Goal: Information Seeking & Learning: Learn about a topic

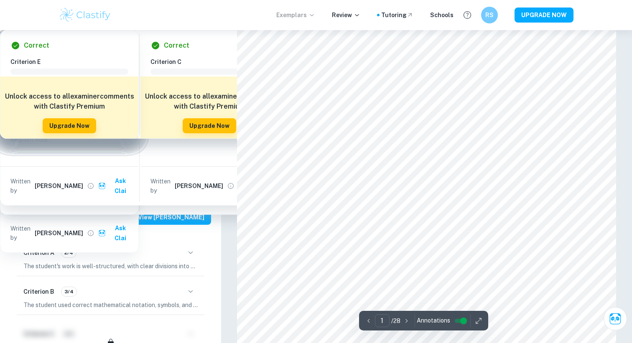
click at [289, 16] on p "Exemplars" at bounding box center [295, 14] width 39 height 9
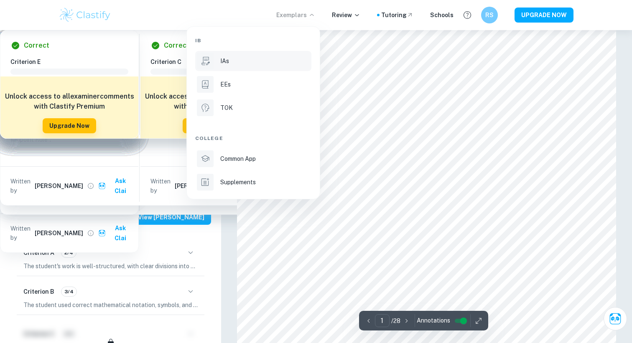
click at [228, 64] on p "IAs" at bounding box center [224, 60] width 9 height 9
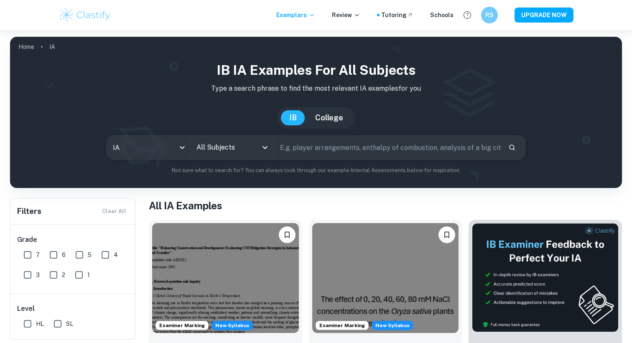
click at [216, 144] on input "All Subjects" at bounding box center [225, 148] width 63 height 16
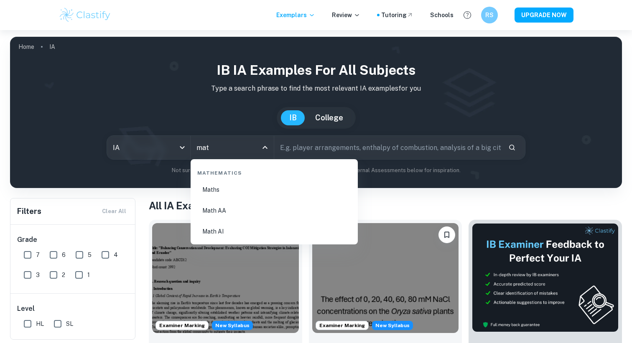
type input "math"
click at [216, 211] on li "Math AA" at bounding box center [274, 210] width 160 height 19
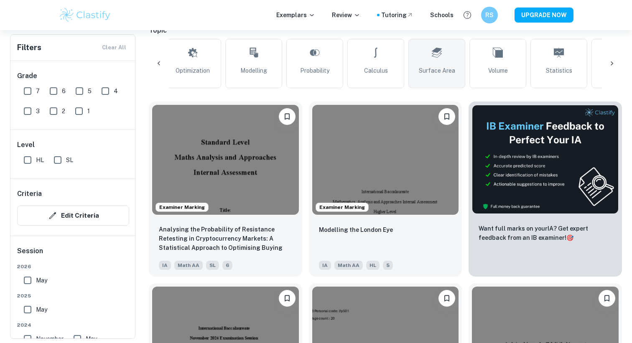
scroll to position [0, 62]
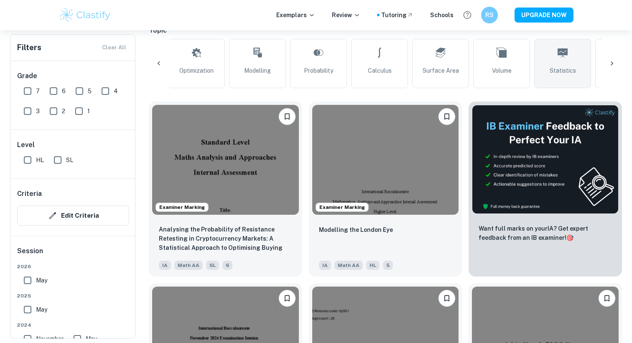
click at [562, 68] on span "Statistics" at bounding box center [562, 70] width 26 height 9
type input "Statistics"
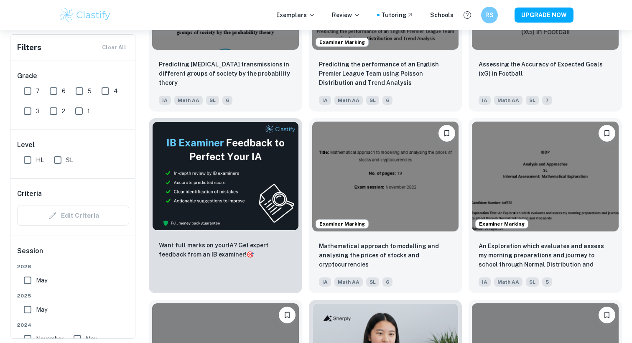
scroll to position [1285, 0]
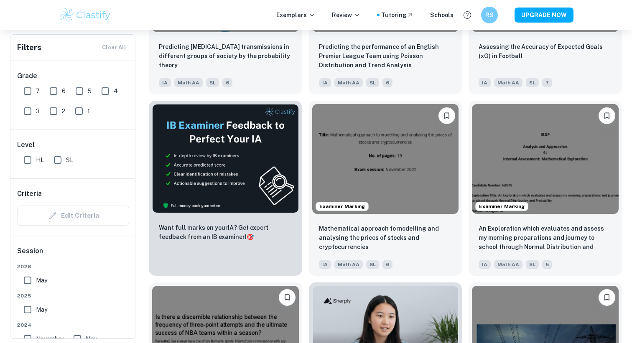
click at [366, 165] on img at bounding box center [385, 159] width 147 height 110
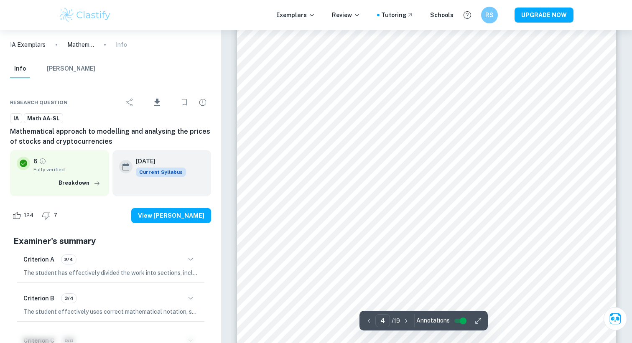
scroll to position [1779, 0]
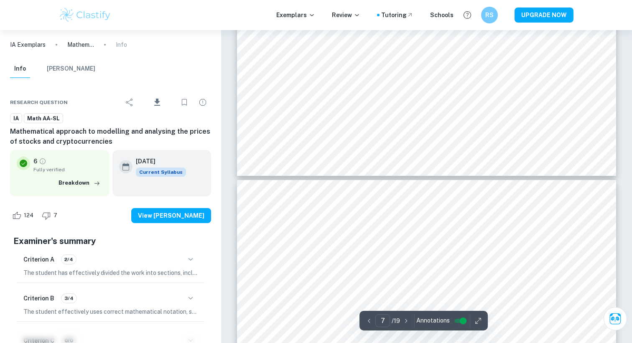
type input "6"
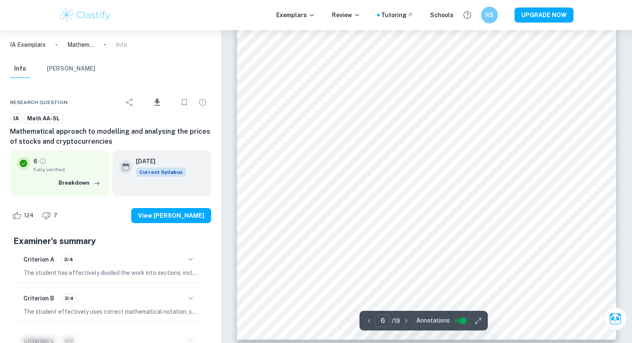
scroll to position [3023, 0]
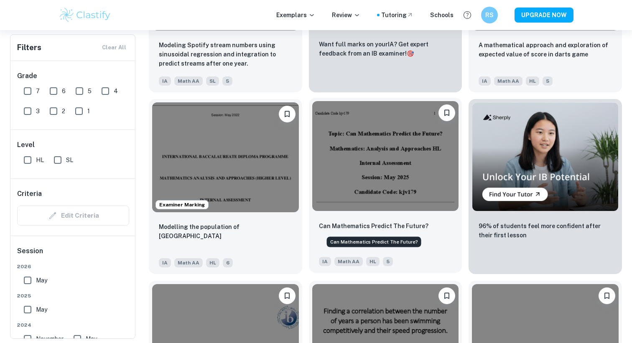
scroll to position [2378, 0]
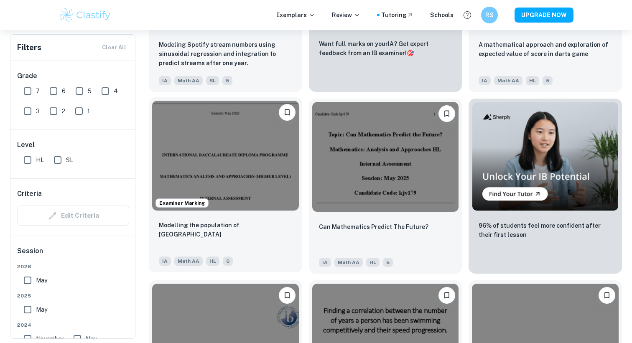
click at [258, 228] on p "Modelling the population of [GEOGRAPHIC_DATA]" at bounding box center [225, 230] width 133 height 18
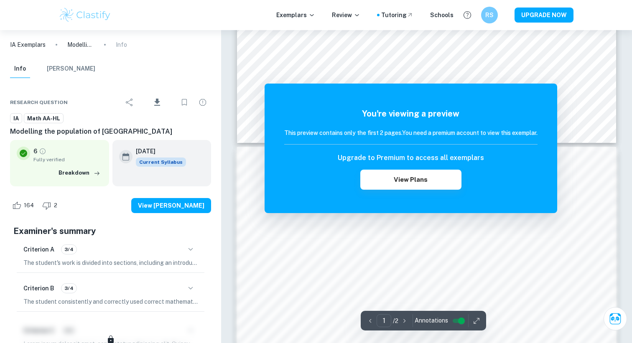
scroll to position [738, 0]
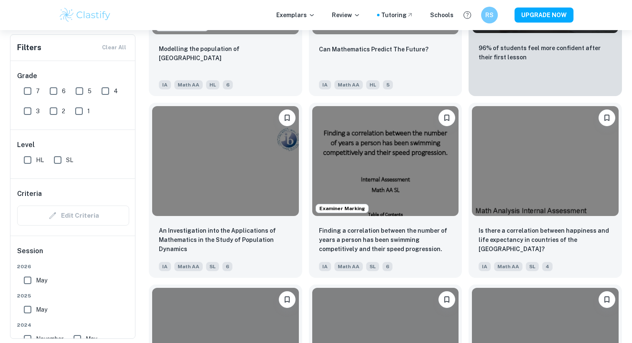
scroll to position [2558, 0]
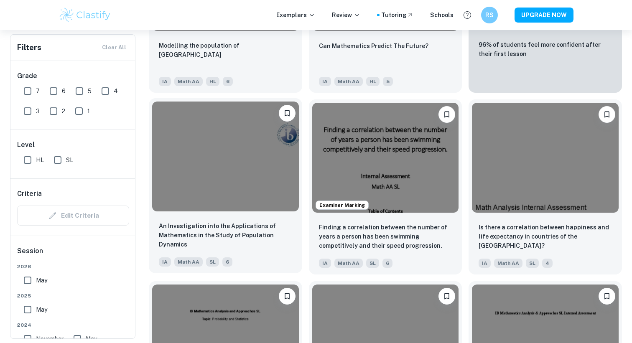
click at [237, 206] on img at bounding box center [225, 157] width 147 height 110
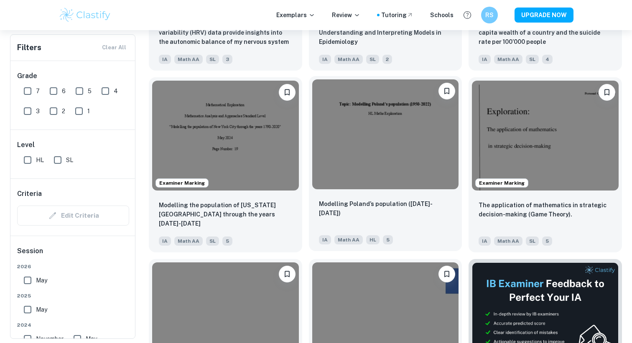
scroll to position [2946, 0]
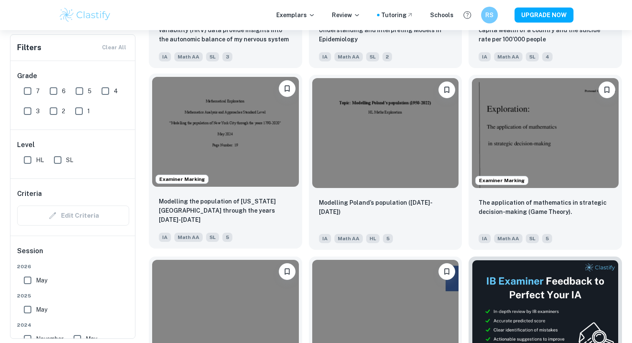
click at [274, 202] on p "Modelling the population of [US_STATE][GEOGRAPHIC_DATA] through the years [DATE…" at bounding box center [225, 211] width 133 height 28
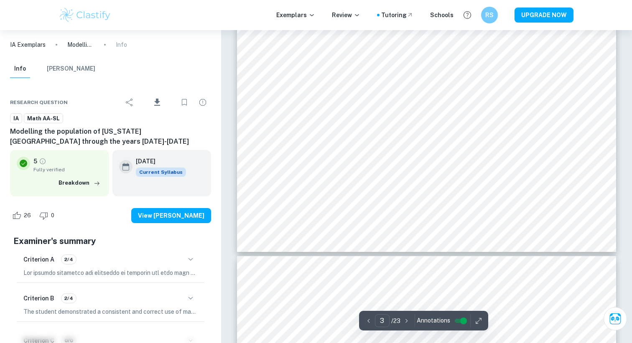
scroll to position [1505, 0]
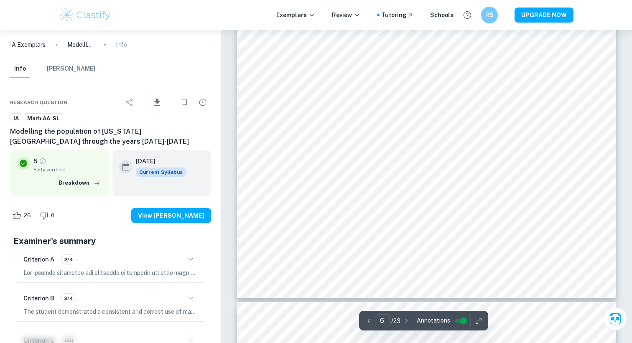
type input "7"
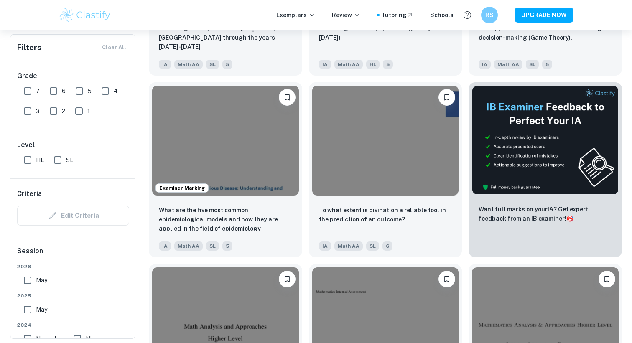
scroll to position [3122, 0]
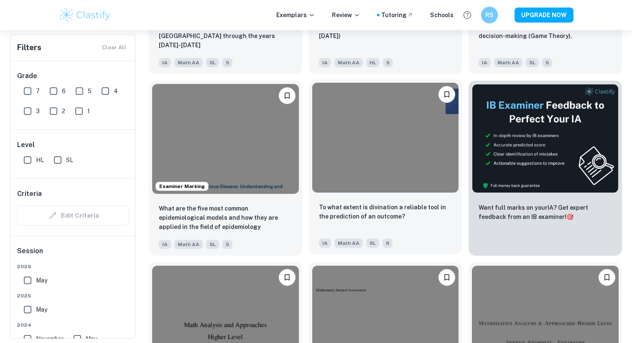
click at [315, 229] on div "To what extent is divination a reliable tool in the prediction of an outcome? I…" at bounding box center [385, 225] width 153 height 58
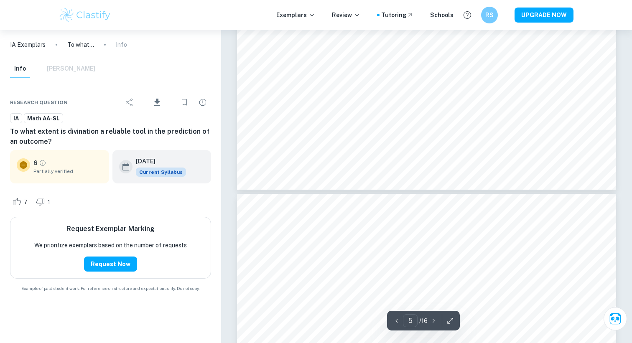
type input "6"
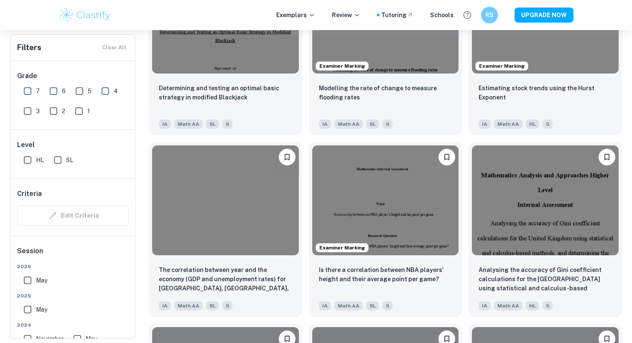
scroll to position [3788, 0]
